Goal: Navigation & Orientation: Find specific page/section

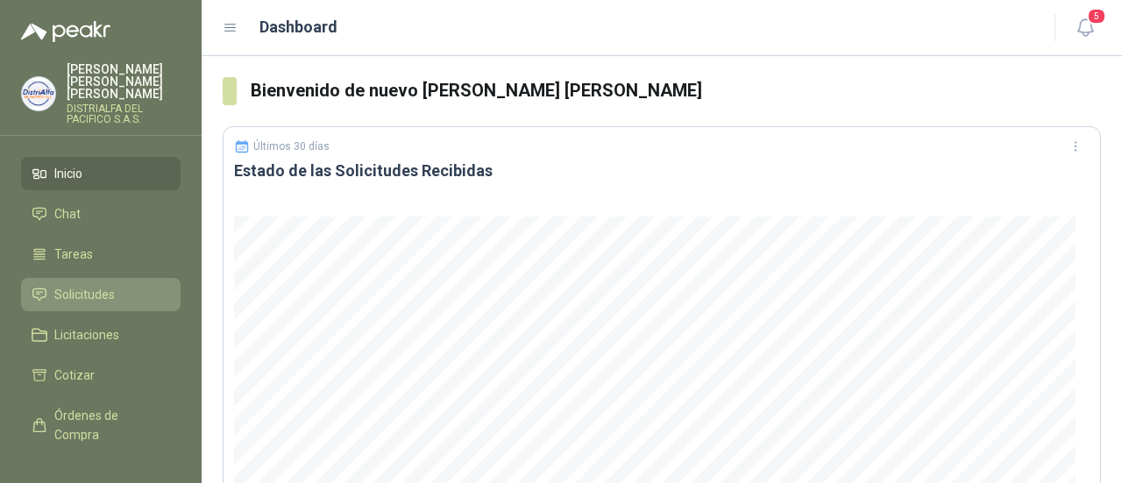
click at [133, 285] on li "Solicitudes" at bounding box center [101, 294] width 138 height 19
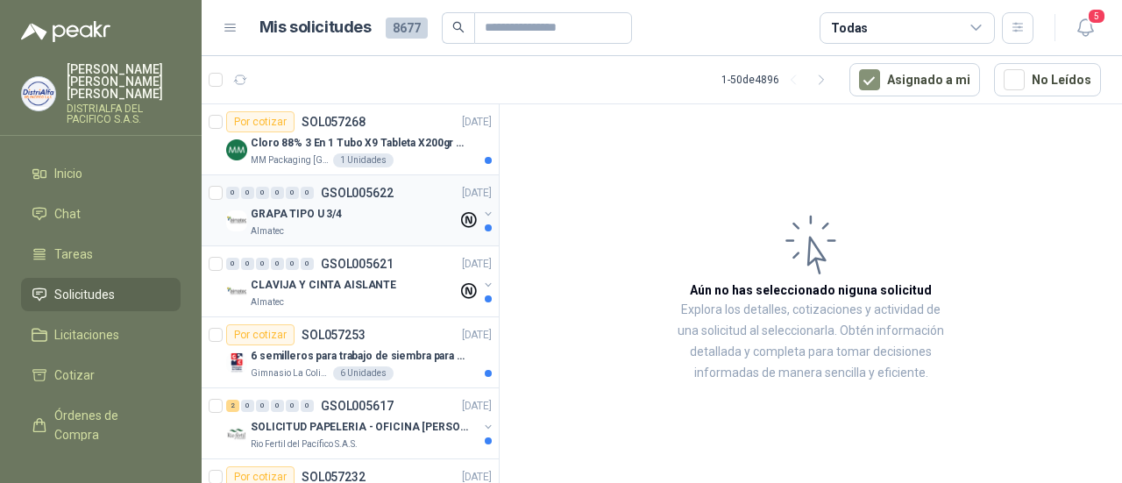
click at [333, 195] on p "GSOL005622" at bounding box center [357, 193] width 73 height 12
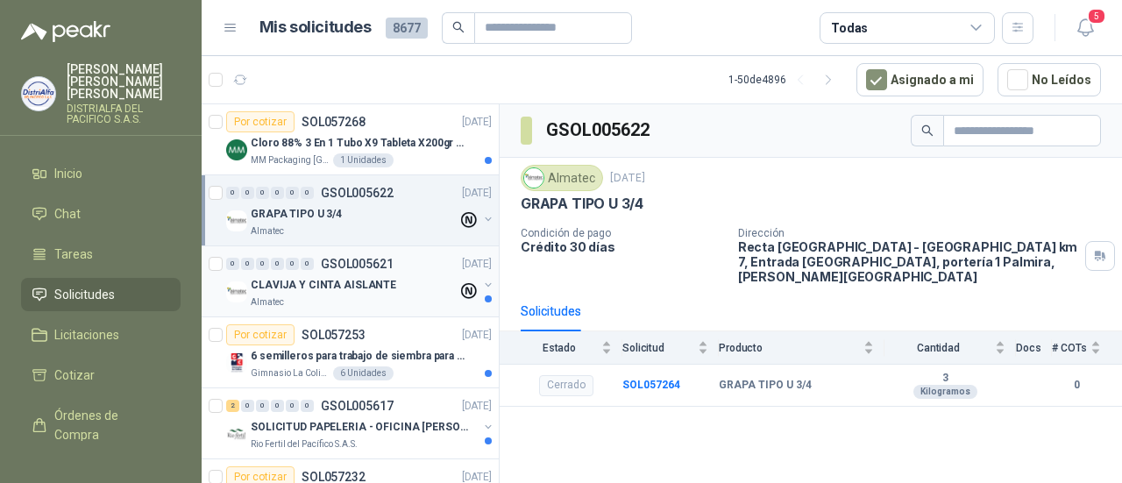
click at [315, 301] on div "Almatec" at bounding box center [354, 302] width 207 height 14
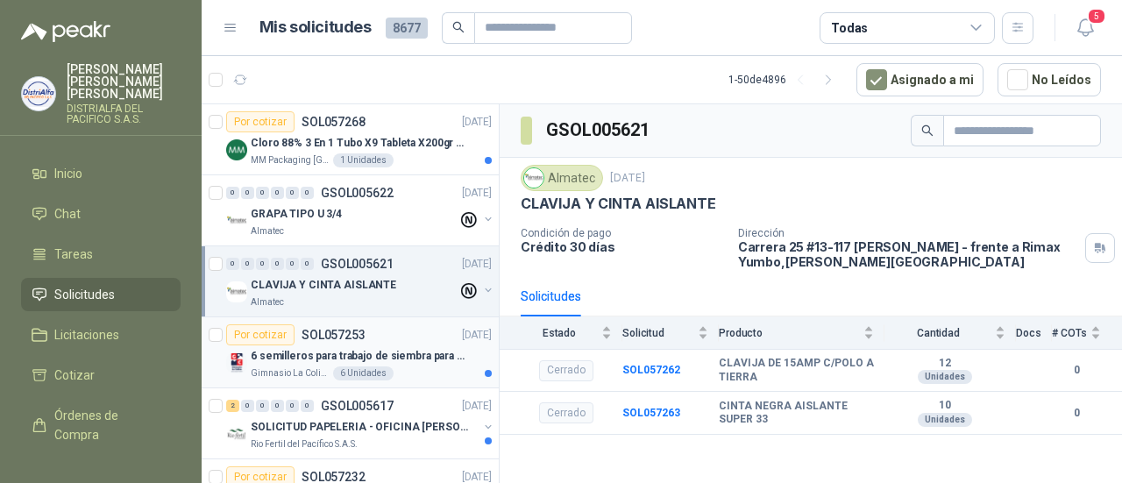
click at [400, 359] on p "6 semilleros para trabajo de siembra para estudiantes en la granja" at bounding box center [360, 356] width 218 height 17
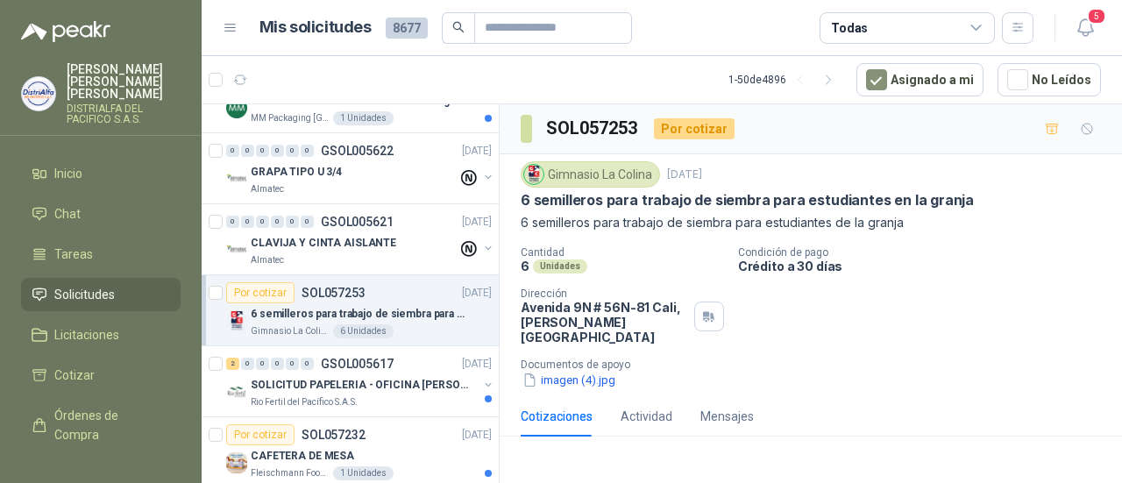
scroll to position [58, 0]
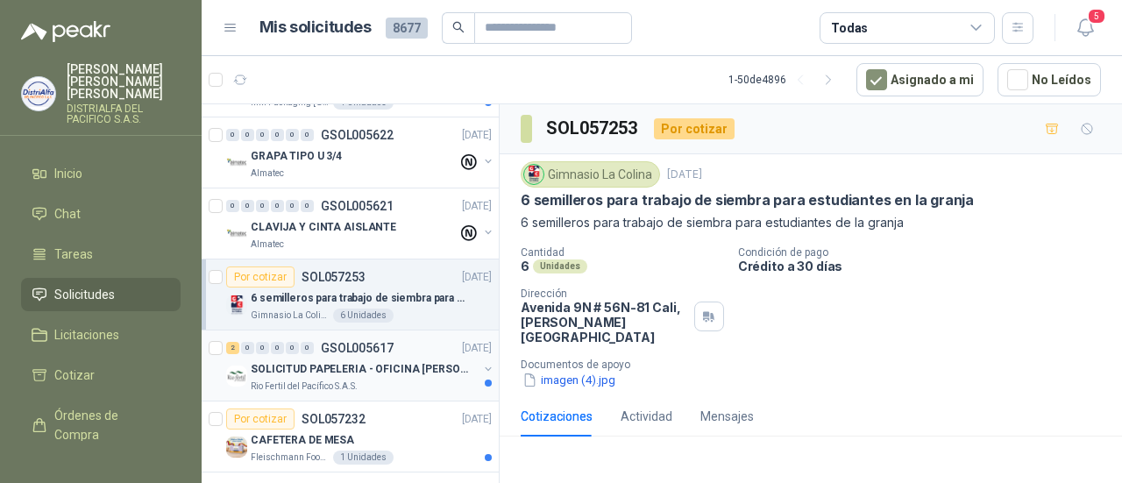
click at [400, 361] on p "SOLICITUD PAPELERIA - OFICINA [PERSON_NAME]" at bounding box center [360, 369] width 218 height 17
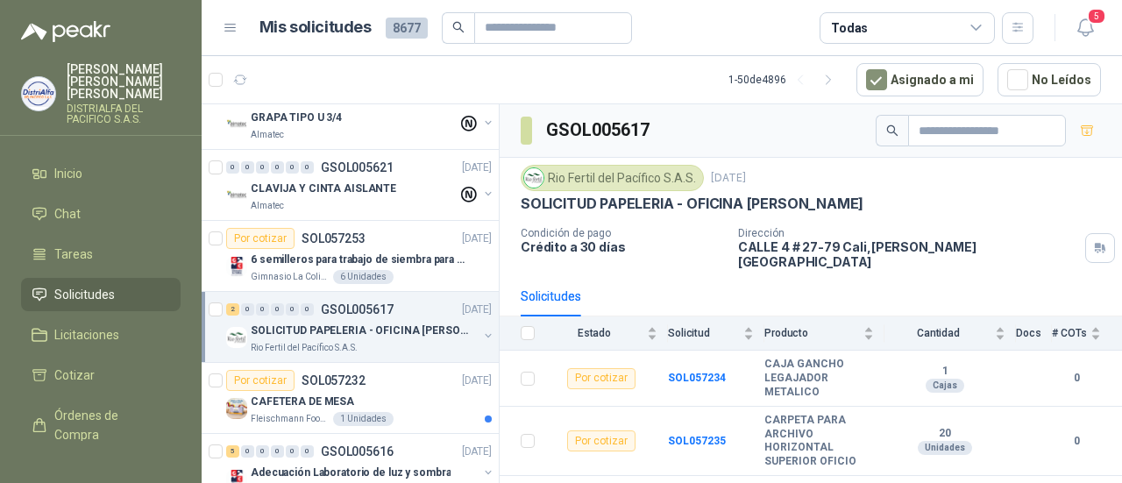
scroll to position [117, 0]
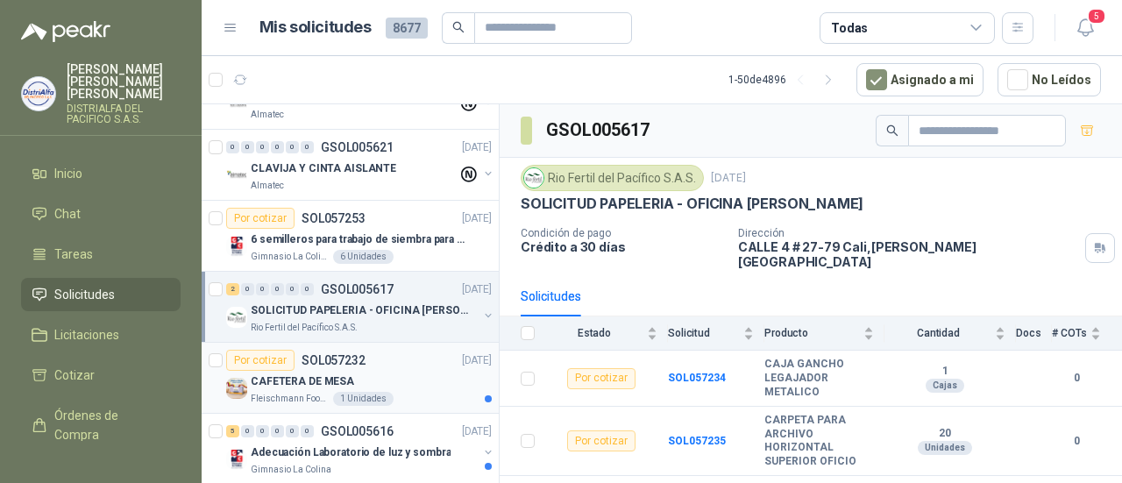
click at [306, 373] on p "CAFETERA DE MESA" at bounding box center [302, 381] width 103 height 17
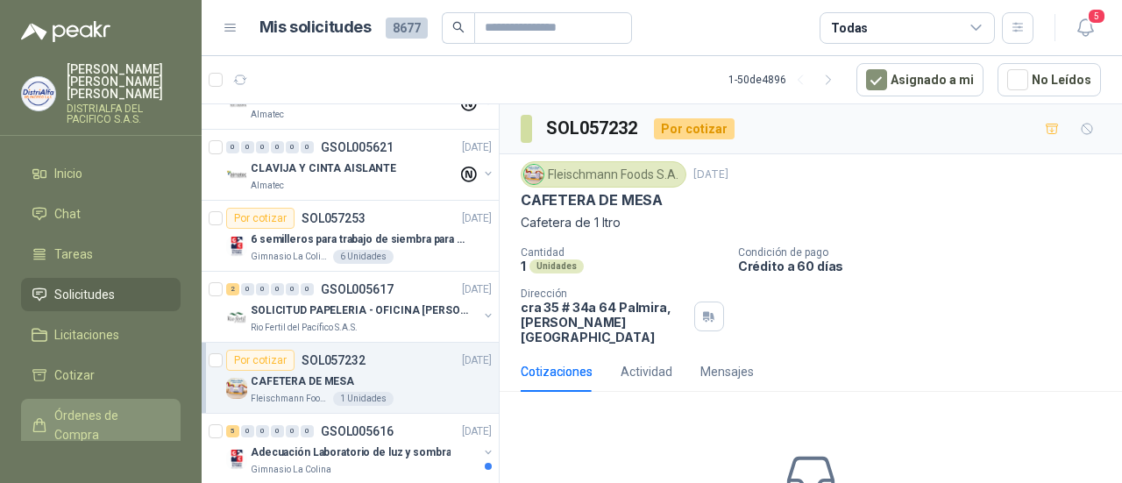
click at [87, 408] on span "Órdenes de Compra" at bounding box center [109, 425] width 110 height 39
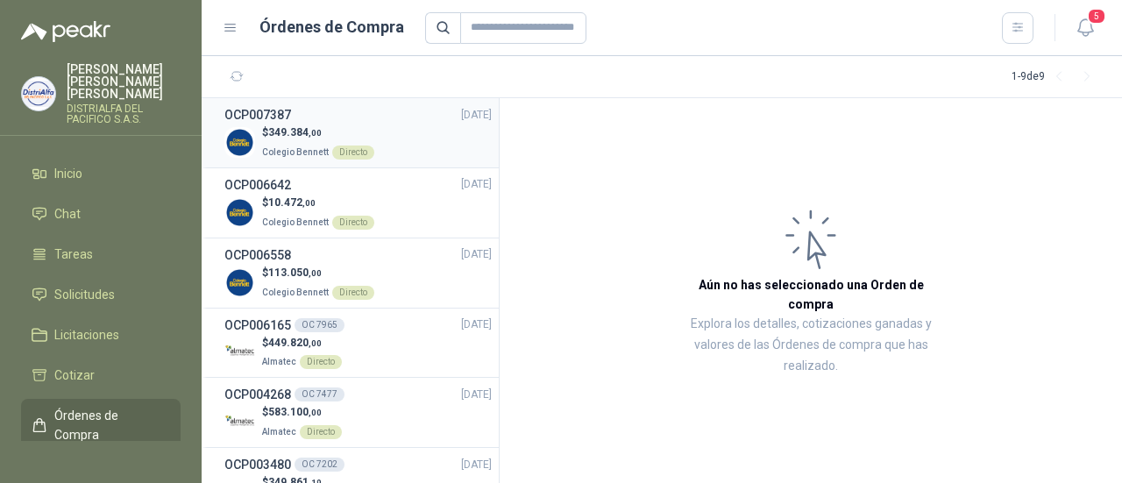
click at [366, 138] on p "$ 349.384 ,00" at bounding box center [318, 132] width 112 height 17
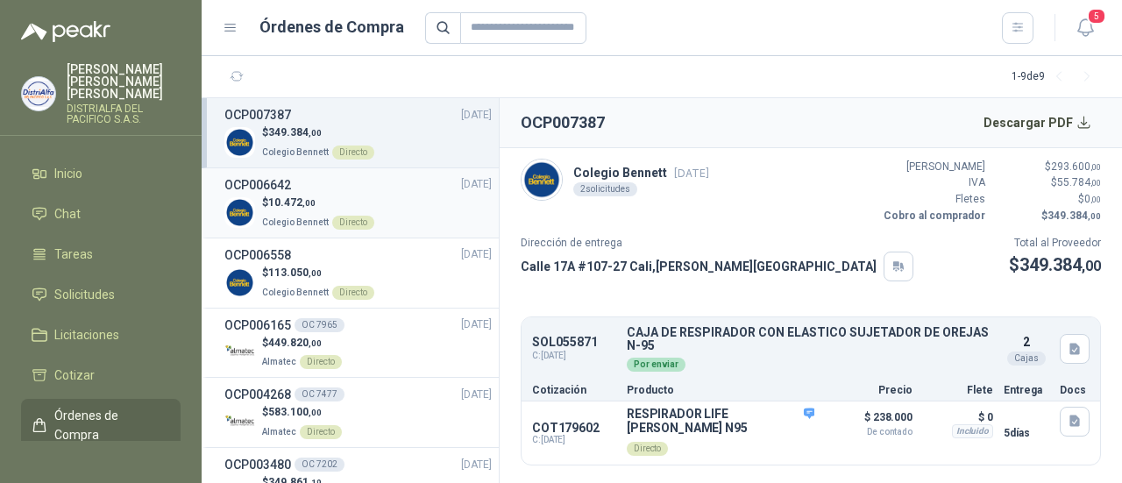
click at [345, 215] on p "Colegio [PERSON_NAME] Directo" at bounding box center [318, 220] width 112 height 19
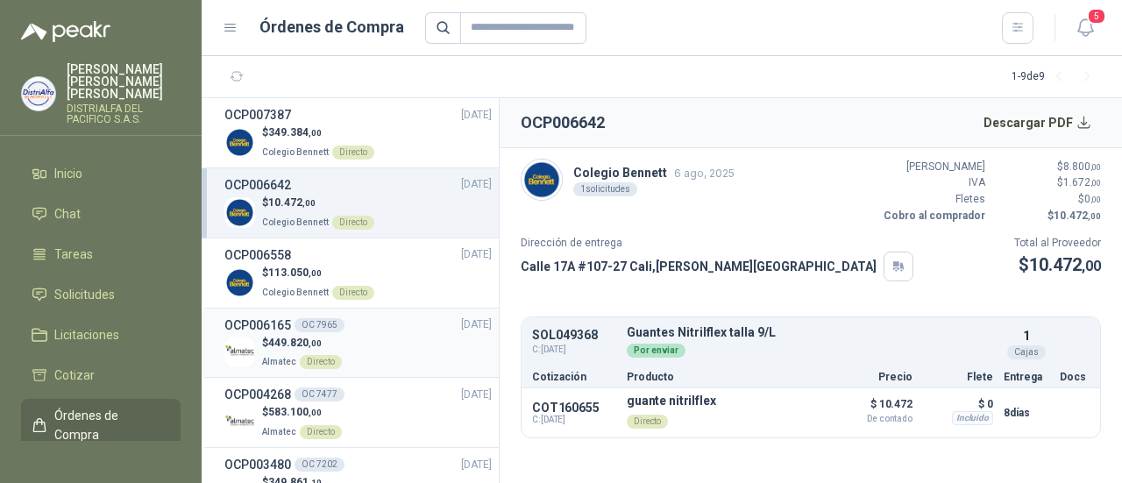
click at [353, 358] on div "$ 449.820 ,00 Almatec Directo" at bounding box center [357, 353] width 267 height 36
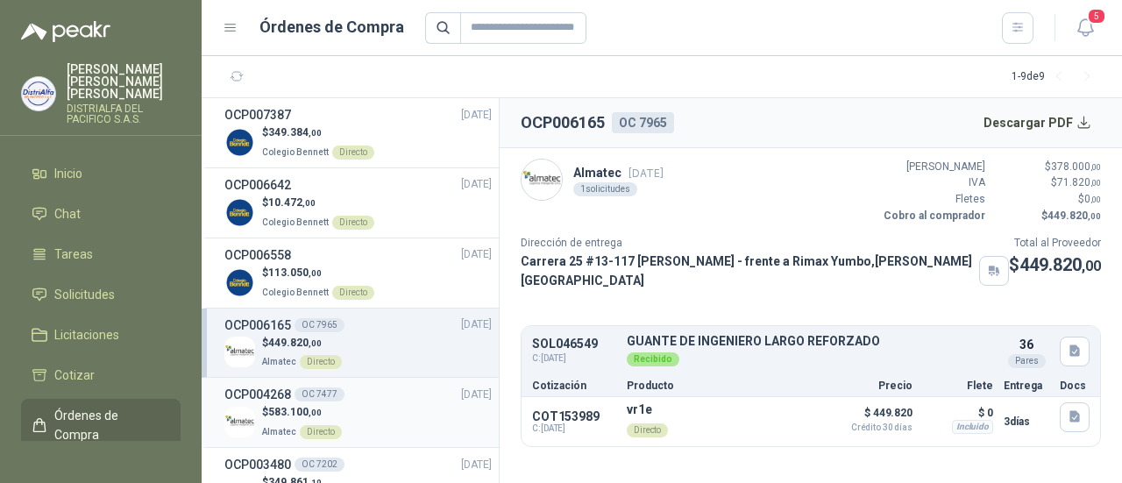
click at [330, 421] on p "Almatec Directo" at bounding box center [302, 430] width 80 height 19
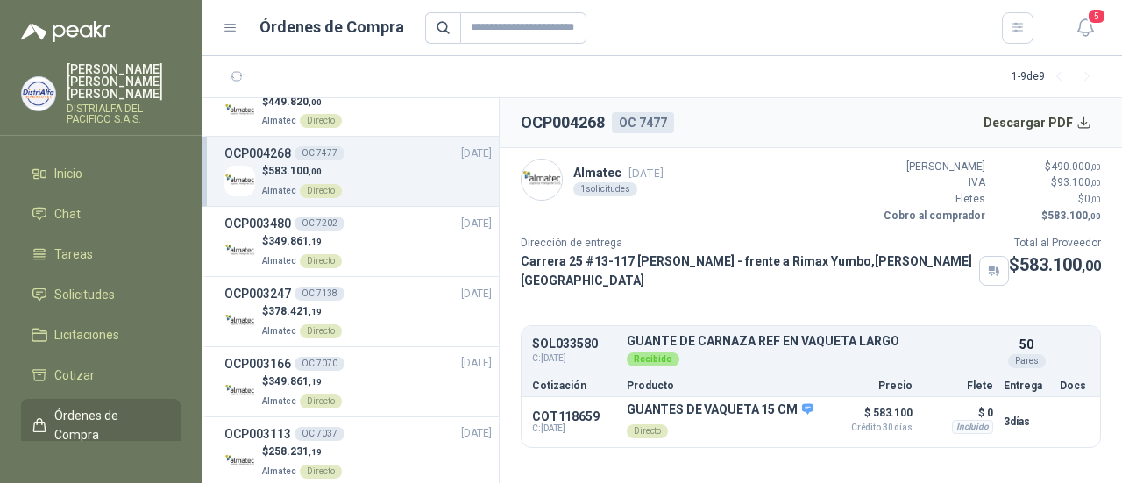
scroll to position [266, 0]
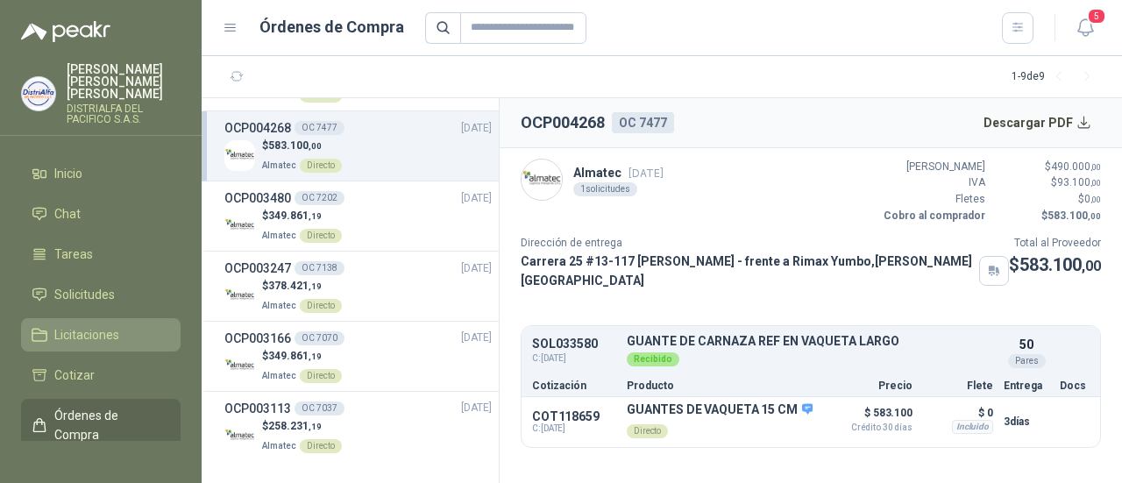
click at [117, 332] on link "Licitaciones" at bounding box center [101, 334] width 160 height 33
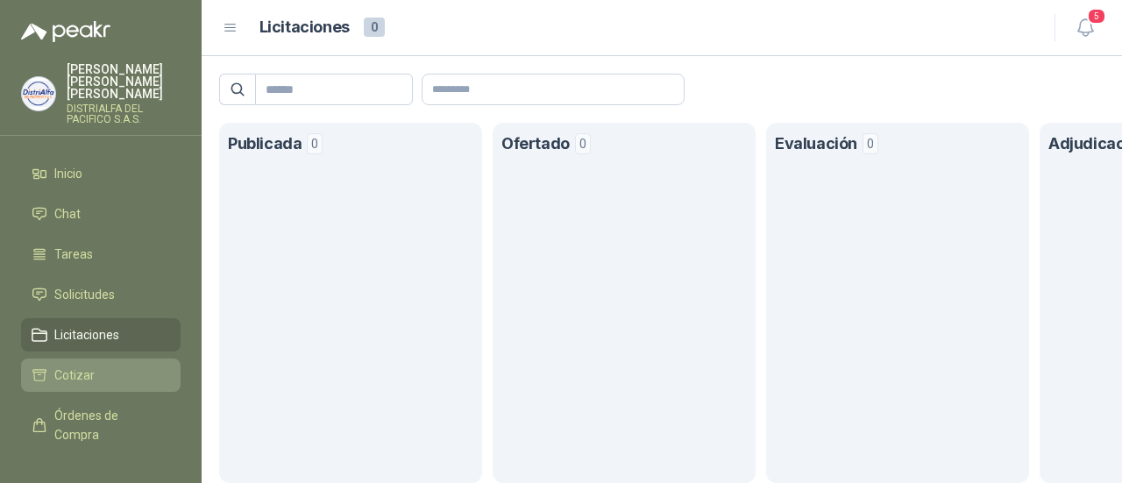
click at [117, 366] on li "Cotizar" at bounding box center [101, 375] width 138 height 19
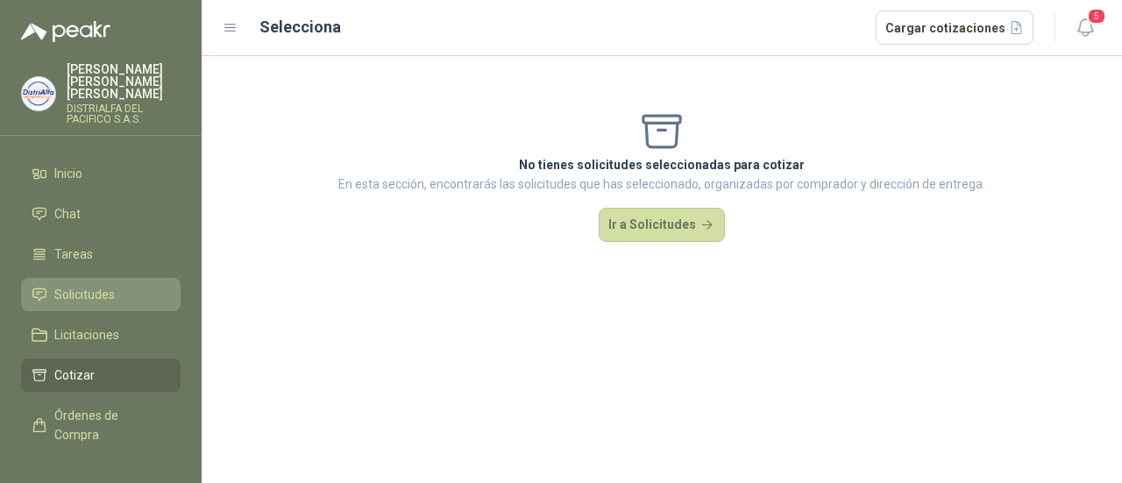
click at [114, 285] on span "Solicitudes" at bounding box center [84, 294] width 60 height 19
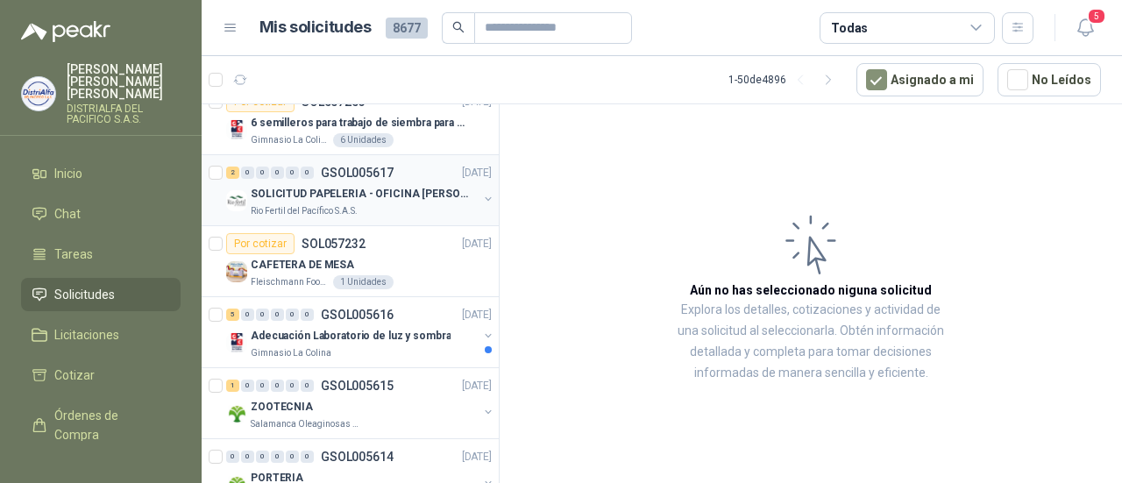
scroll to position [292, 0]
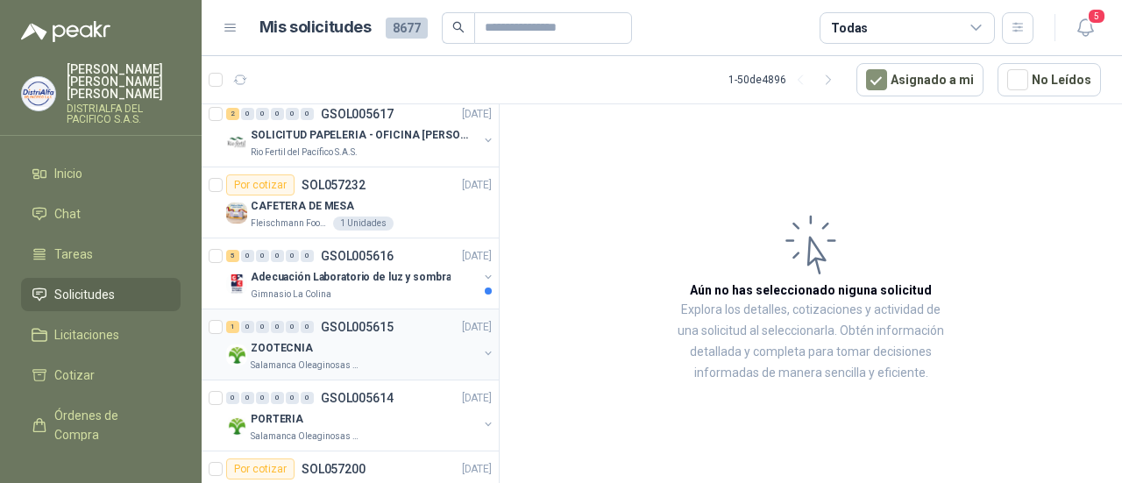
click at [319, 359] on p "Salamanca Oleaginosas SAS" at bounding box center [306, 366] width 110 height 14
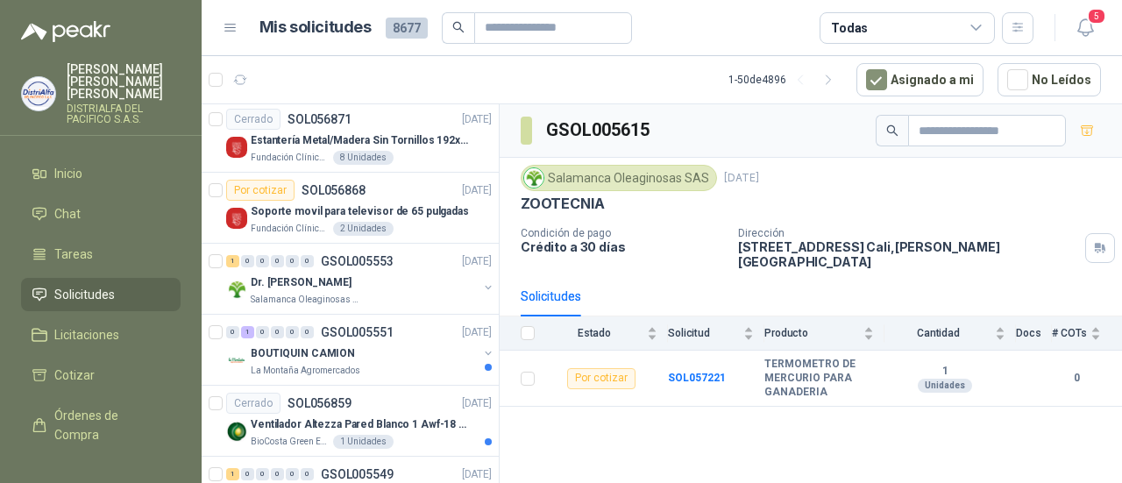
scroll to position [3189, 0]
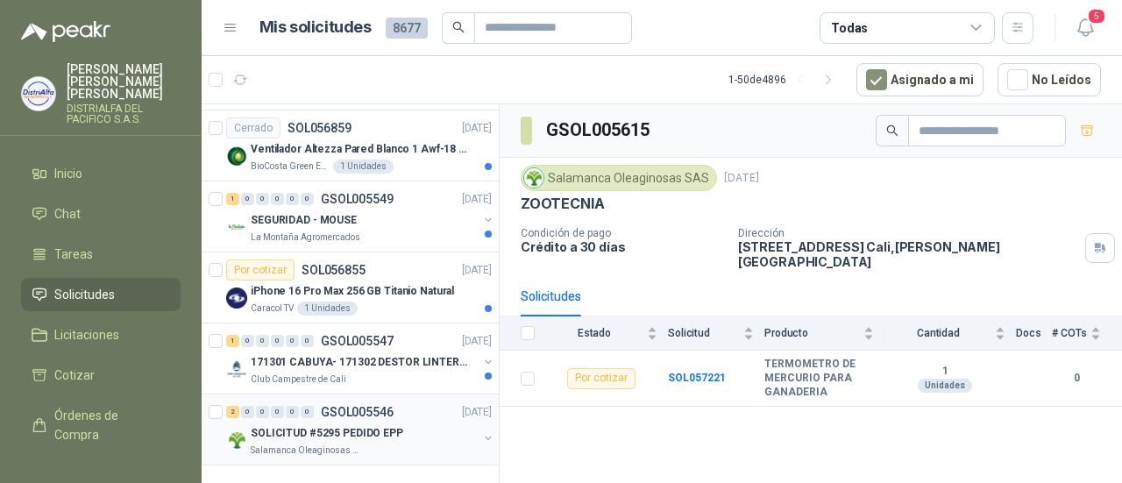
click at [360, 426] on div "SOLICITUD #5295 PEDIDO EPP" at bounding box center [364, 432] width 227 height 21
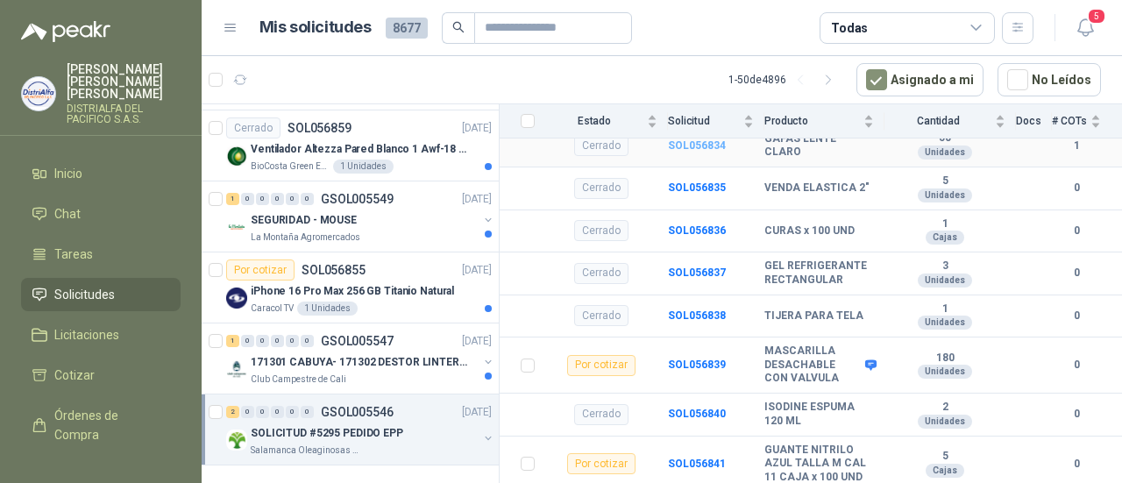
scroll to position [233, 0]
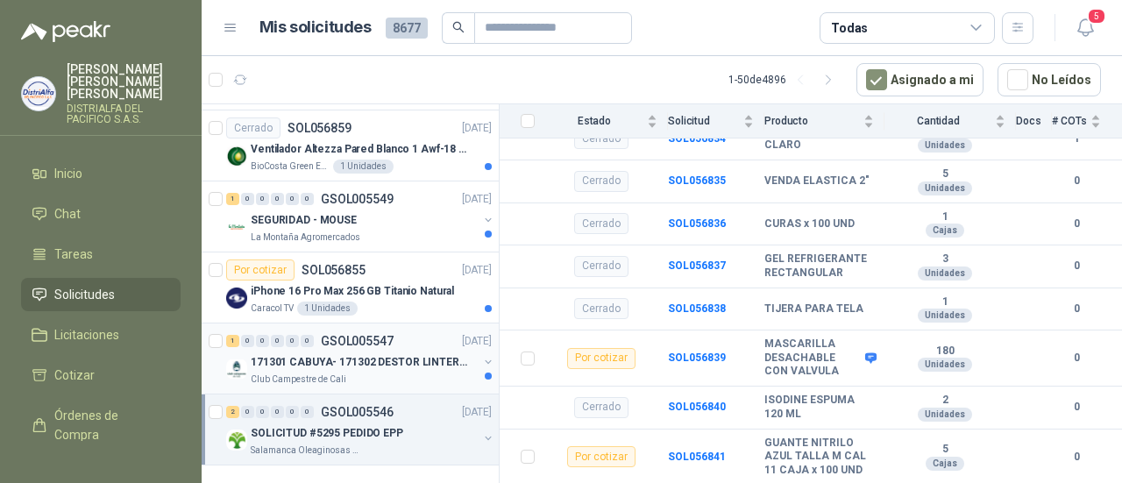
click at [249, 336] on div "1 0 0 0 0 0 GSOL005547 [DATE]" at bounding box center [360, 340] width 269 height 21
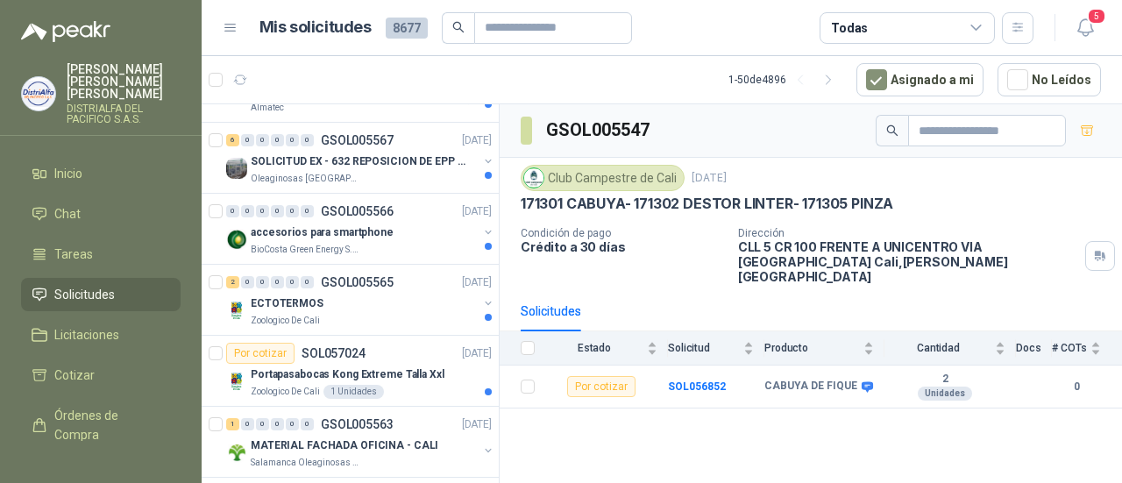
scroll to position [1728, 0]
